Goal: Transaction & Acquisition: Subscribe to service/newsletter

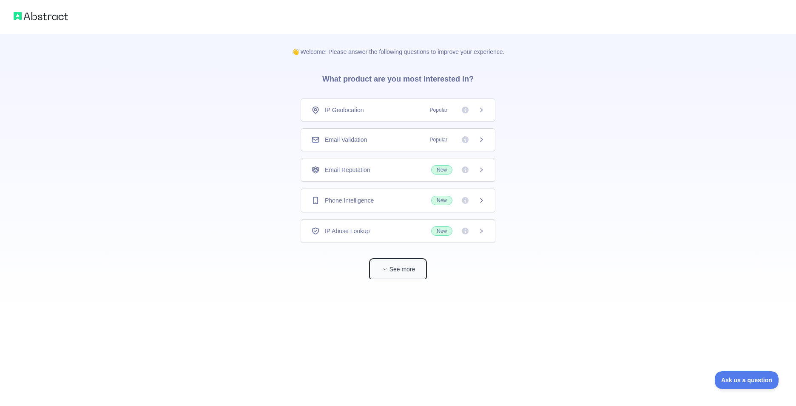
click at [416, 268] on button "See more" at bounding box center [398, 269] width 54 height 19
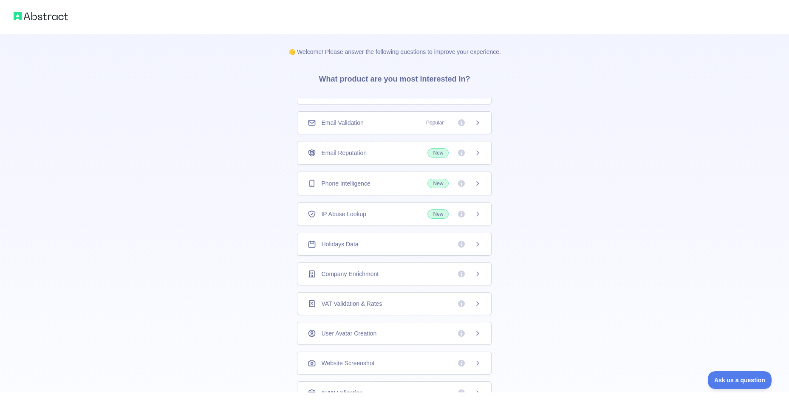
scroll to position [34, 0]
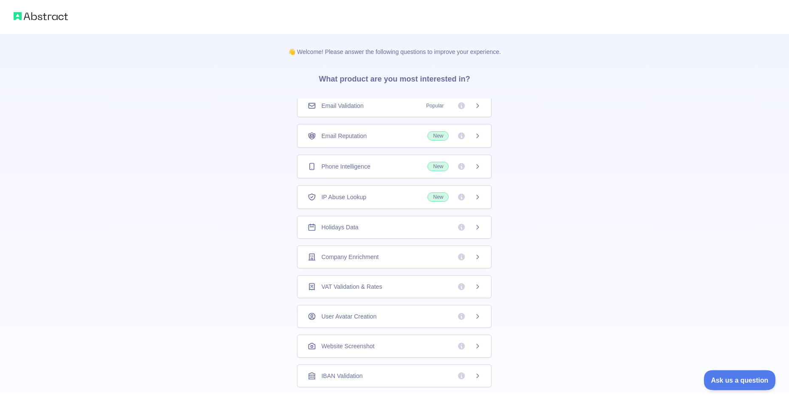
drag, startPoint x: 714, startPoint y: 374, endPoint x: 1408, endPoint y: 729, distance: 779.4
click at [714, 374] on button "Ask us a question" at bounding box center [736, 379] width 64 height 18
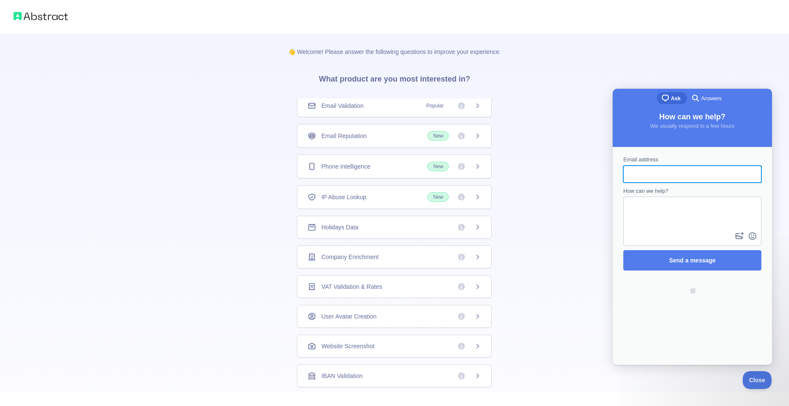
scroll to position [0, 0]
click at [747, 378] on span "Close" at bounding box center [755, 379] width 29 height 6
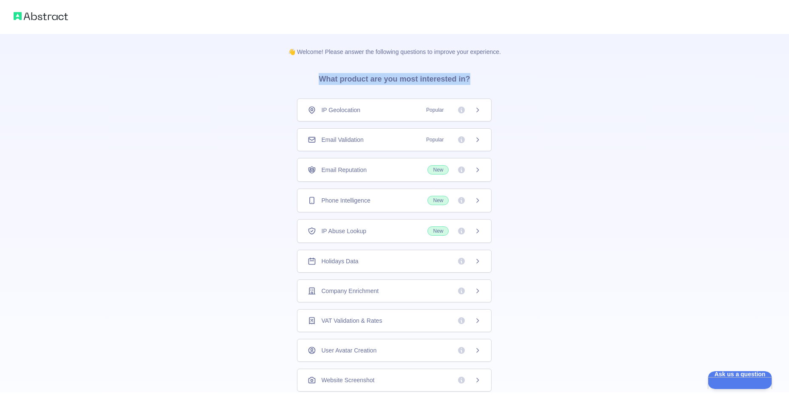
drag, startPoint x: 318, startPoint y: 79, endPoint x: 481, endPoint y: 80, distance: 162.4
click at [481, 80] on h3 "What product are you most interested in?" at bounding box center [394, 77] width 179 height 43
click at [285, 96] on div "👋 Welcome! Please answer the following questions to improve your experience. Wh…" at bounding box center [395, 270] width 240 height 473
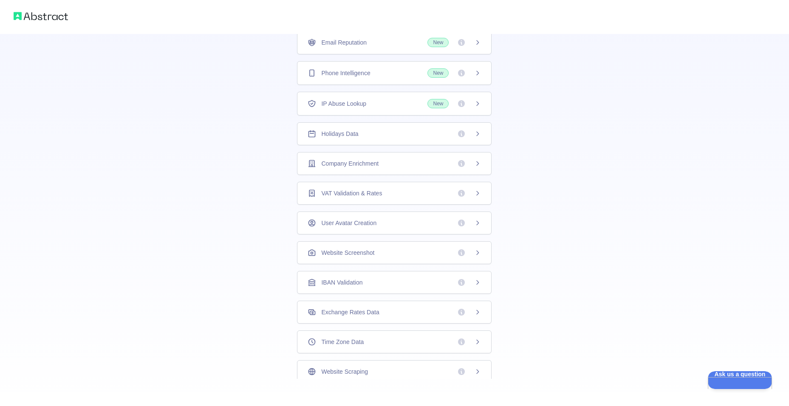
scroll to position [134, 0]
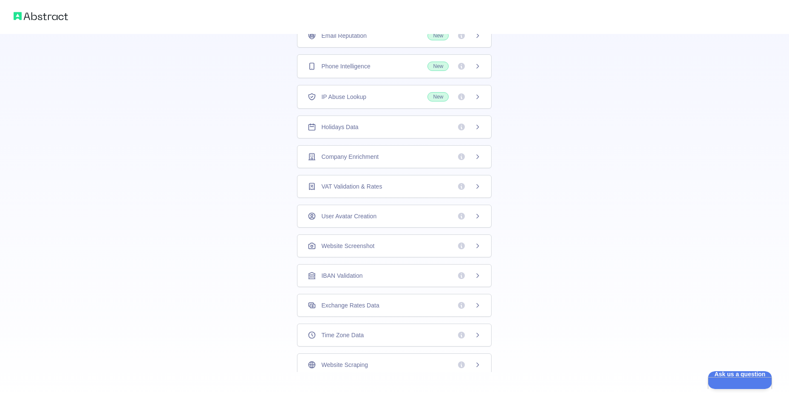
click at [358, 363] on span "Website Scraping" at bounding box center [344, 365] width 46 height 9
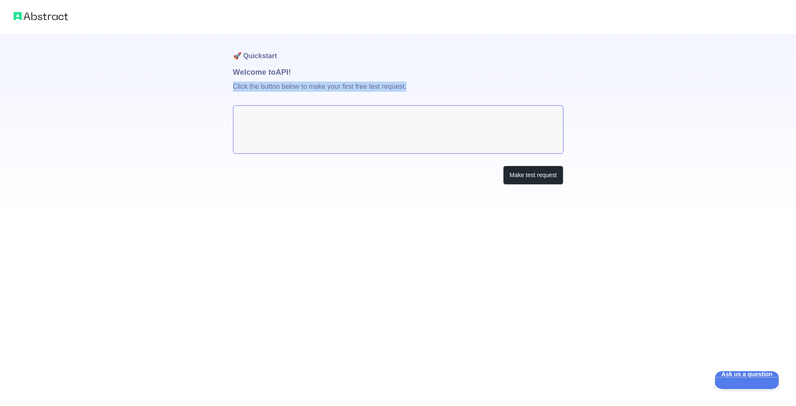
drag, startPoint x: 233, startPoint y: 86, endPoint x: 423, endPoint y: 91, distance: 190.9
click at [423, 91] on p "Click the button below to make your first free test request." at bounding box center [398, 91] width 330 height 27
click at [443, 57] on h1 "🚀 Quickstart" at bounding box center [398, 50] width 330 height 32
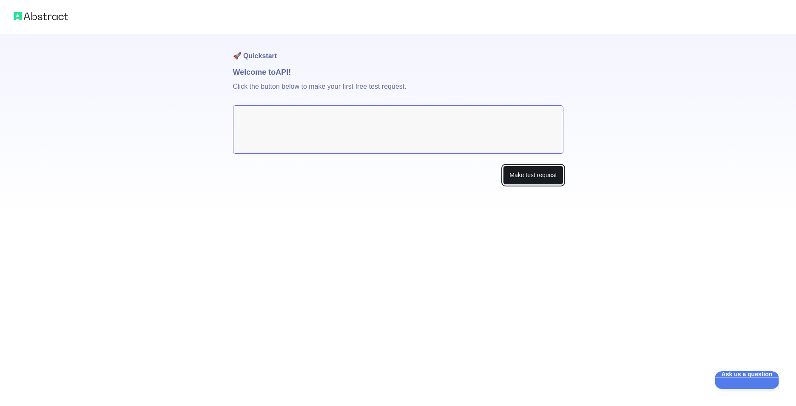
click at [535, 176] on button "Make test request" at bounding box center [533, 175] width 60 height 19
click at [269, 124] on textarea at bounding box center [398, 129] width 330 height 48
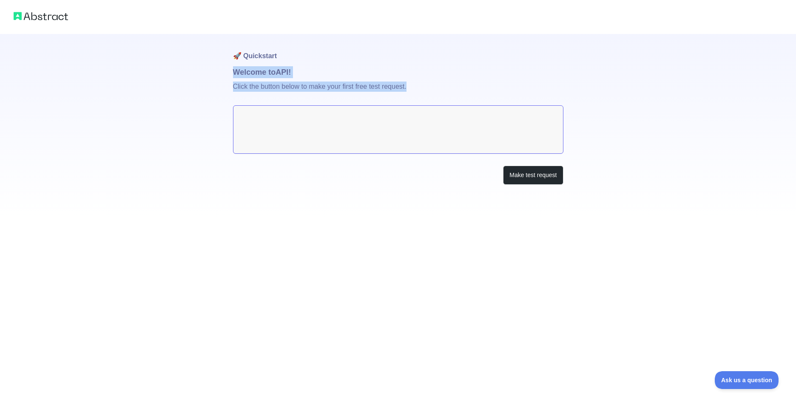
drag, startPoint x: 232, startPoint y: 69, endPoint x: 414, endPoint y: 86, distance: 182.8
click at [414, 86] on div "🚀 Quickstart Welcome to API! Click the button below to make your first free tes…" at bounding box center [398, 109] width 796 height 219
click at [480, 53] on h1 "🚀 Quickstart" at bounding box center [398, 50] width 330 height 32
click at [309, 124] on textarea at bounding box center [398, 129] width 330 height 48
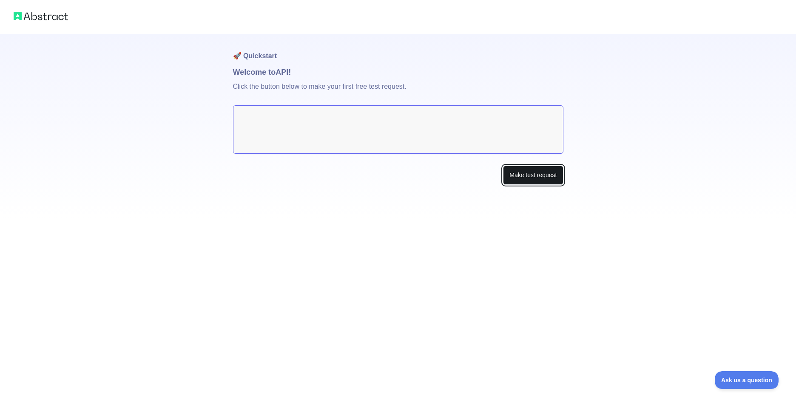
click at [515, 179] on button "Make test request" at bounding box center [533, 175] width 60 height 19
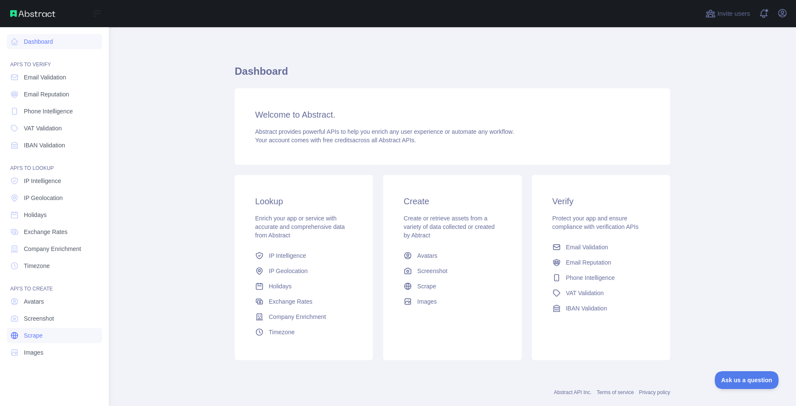
click at [51, 333] on link "Scrape" at bounding box center [54, 335] width 95 height 15
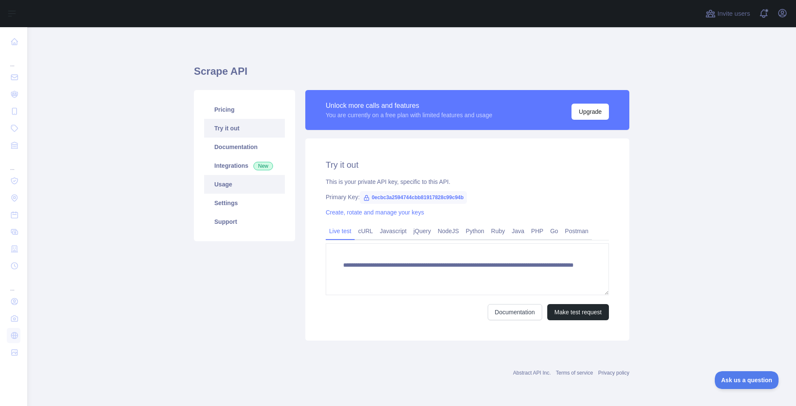
click at [235, 187] on link "Usage" at bounding box center [244, 184] width 81 height 19
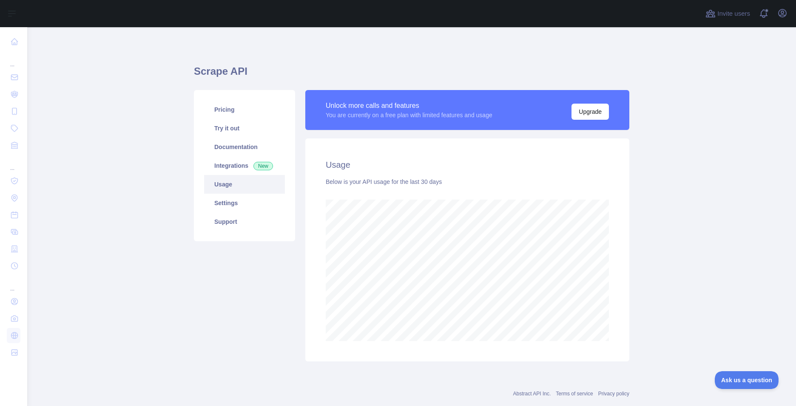
scroll to position [379, 762]
click at [224, 106] on link "Pricing" at bounding box center [244, 109] width 81 height 19
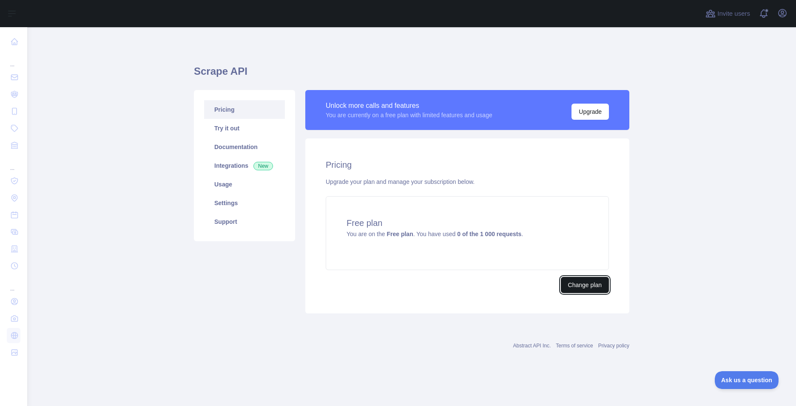
click at [574, 278] on button "Change plan" at bounding box center [585, 285] width 48 height 16
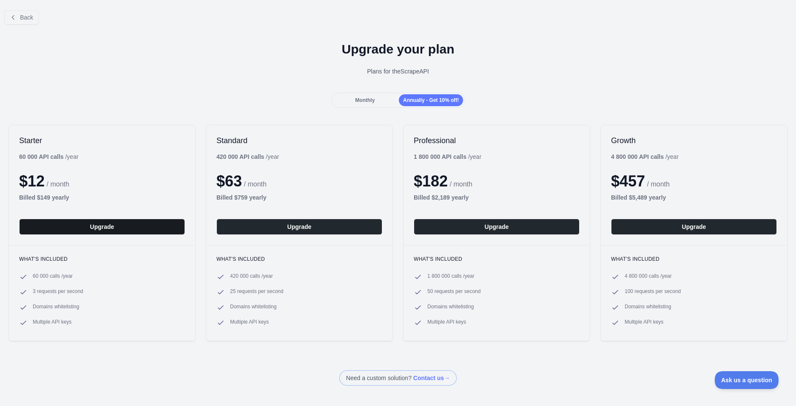
click at [171, 228] on button "Upgrade" at bounding box center [102, 227] width 166 height 16
